Goal: Find specific page/section

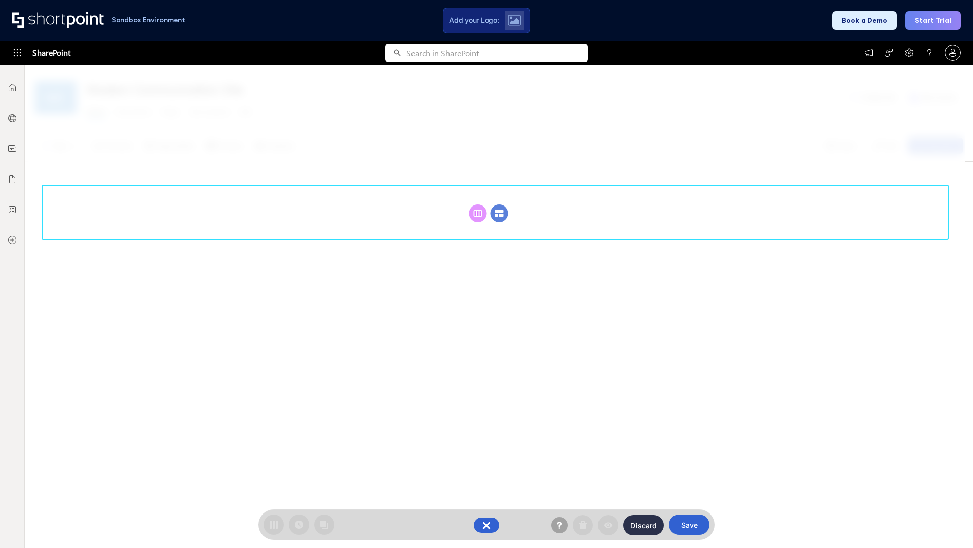
scroll to position [139, 0]
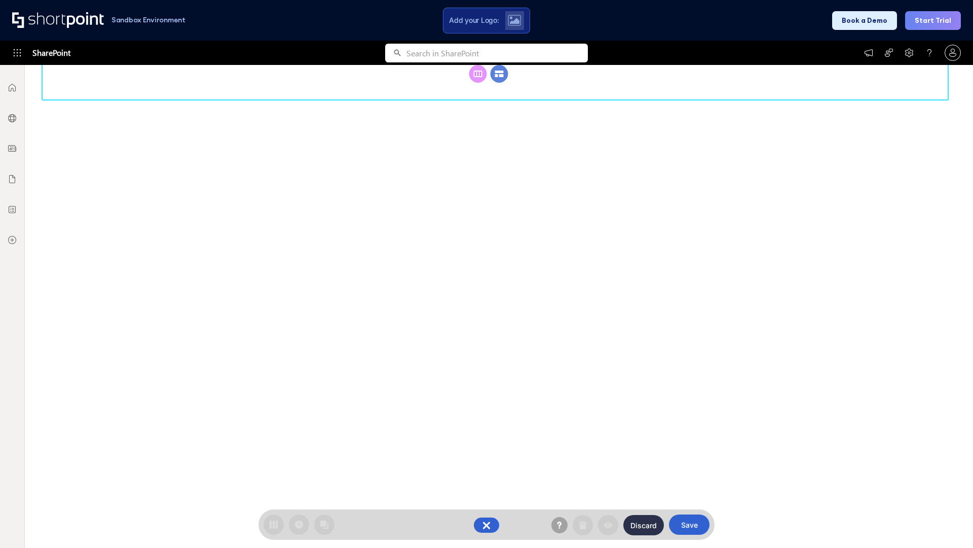
click at [499, 83] on circle at bounding box center [500, 74] width 18 height 18
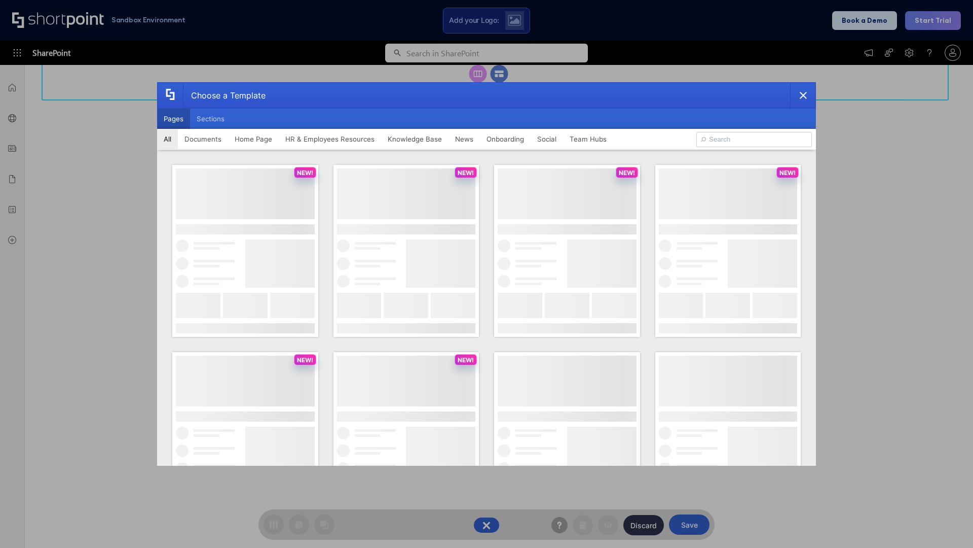
scroll to position [0, 0]
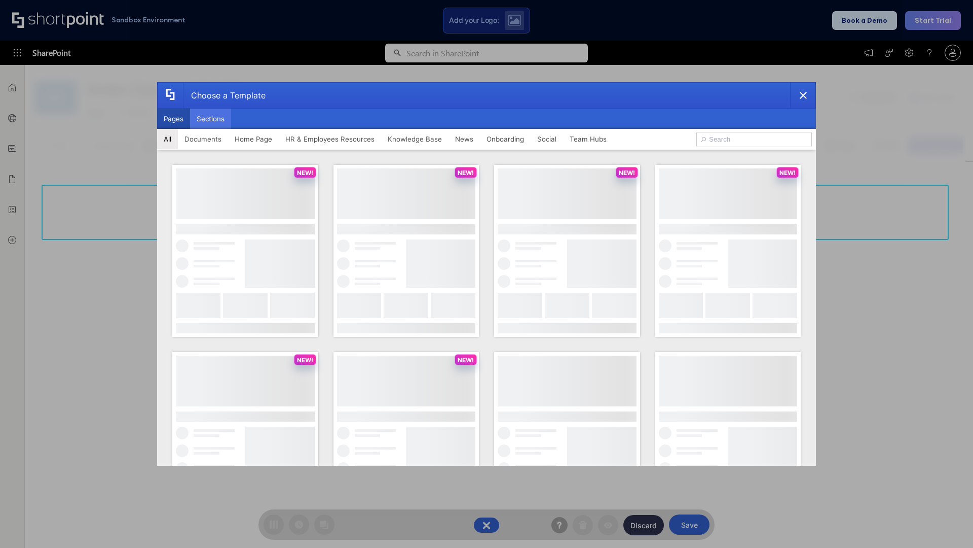
click at [210, 119] on button "Sections" at bounding box center [210, 119] width 41 height 20
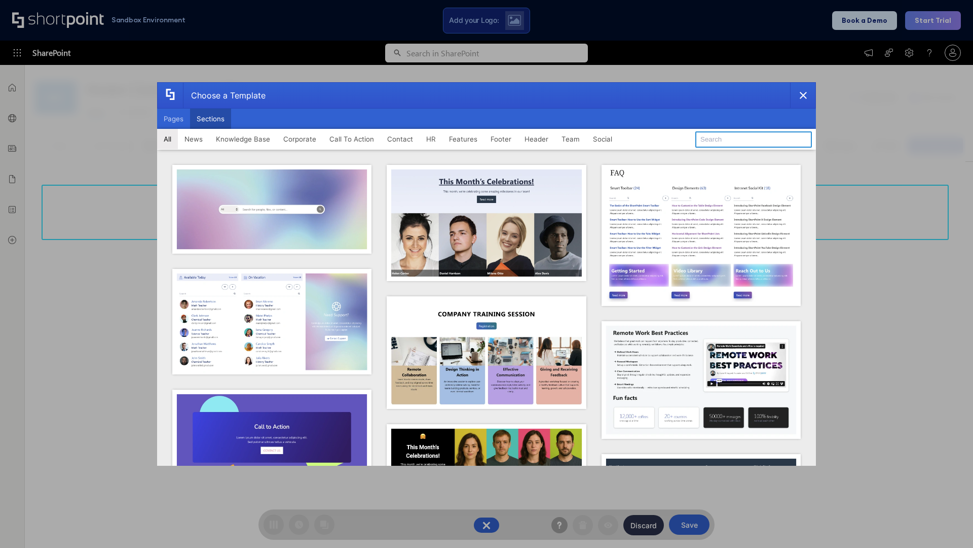
type input "Features Kit 1"
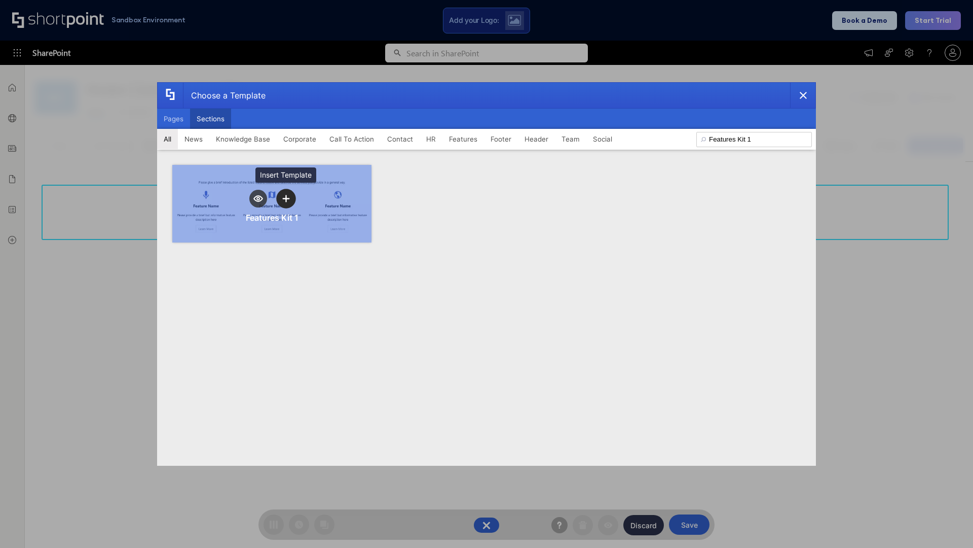
click at [286, 198] on icon "template selector" at bounding box center [285, 198] width 7 height 7
